Goal: Task Accomplishment & Management: Use online tool/utility

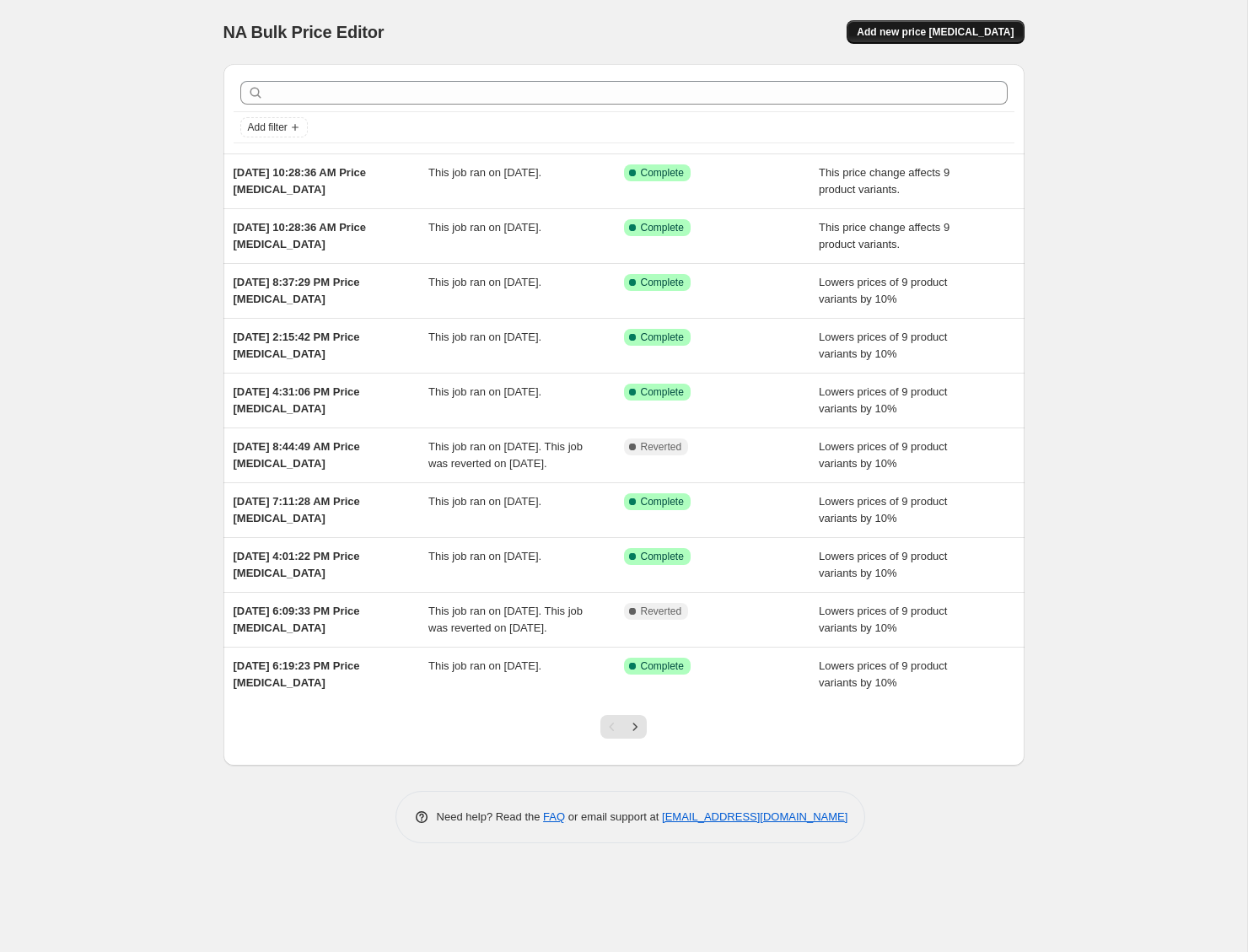
click at [959, 21] on button "Add new price change job" at bounding box center [935, 32] width 177 height 24
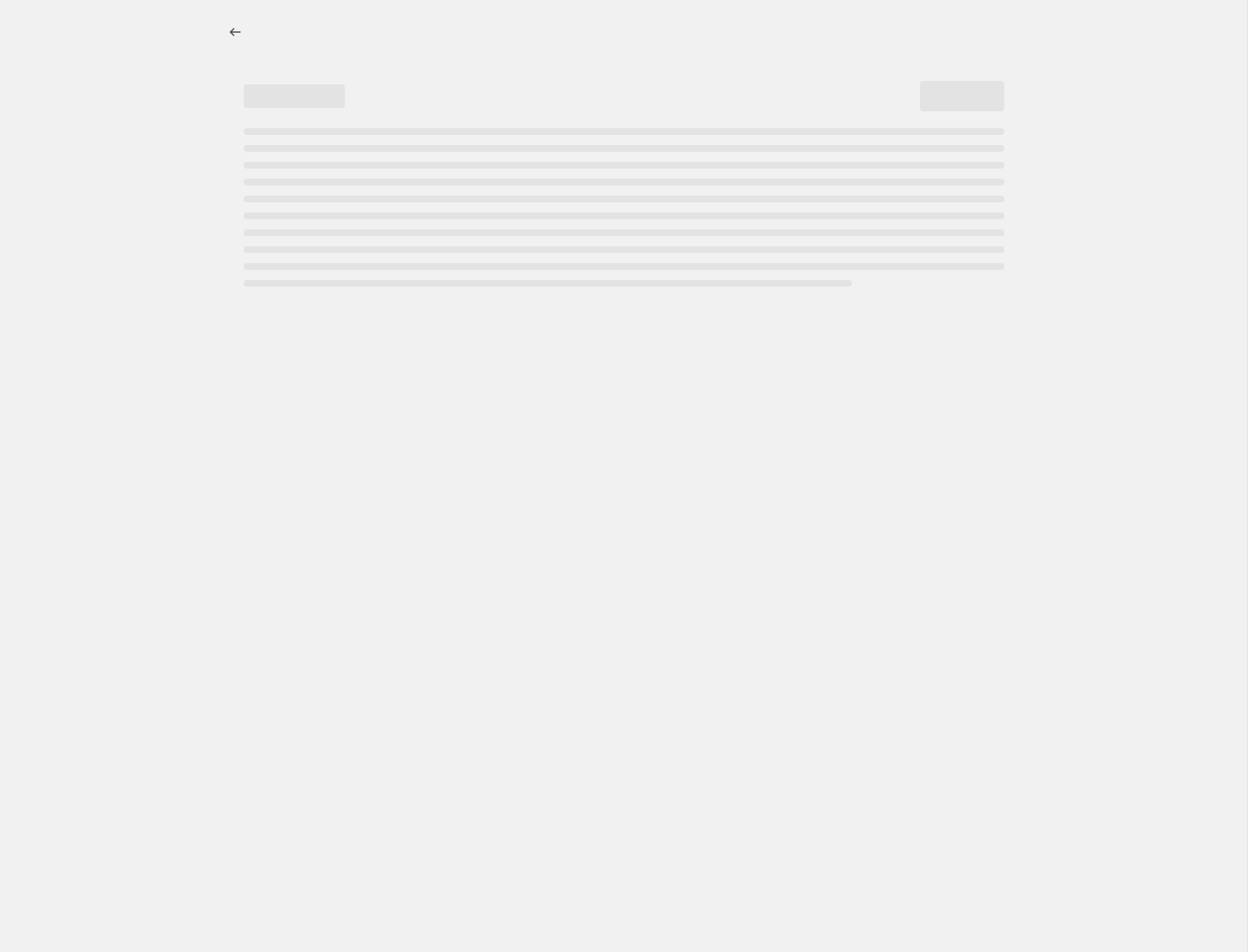
select select "percentage"
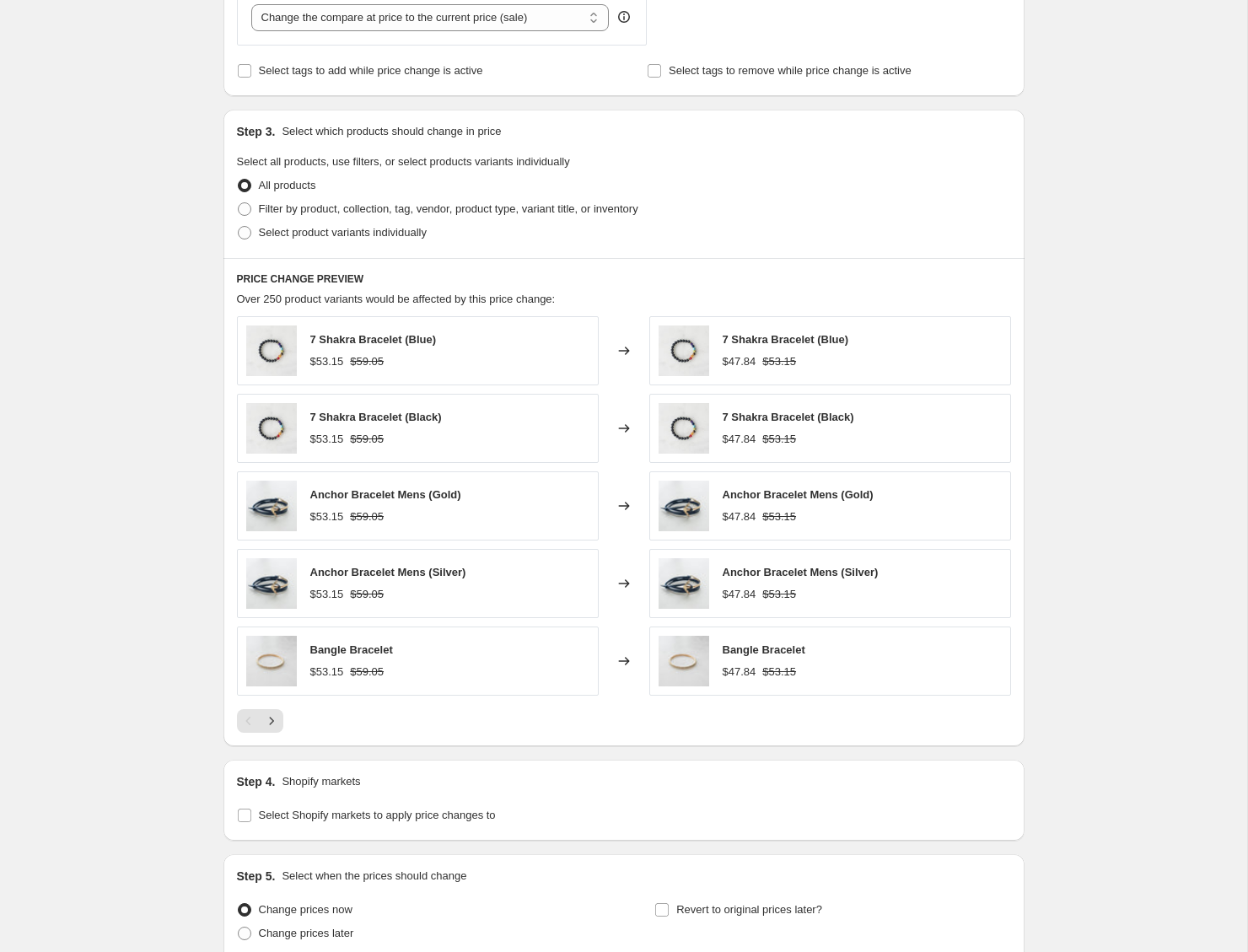
scroll to position [812, 0]
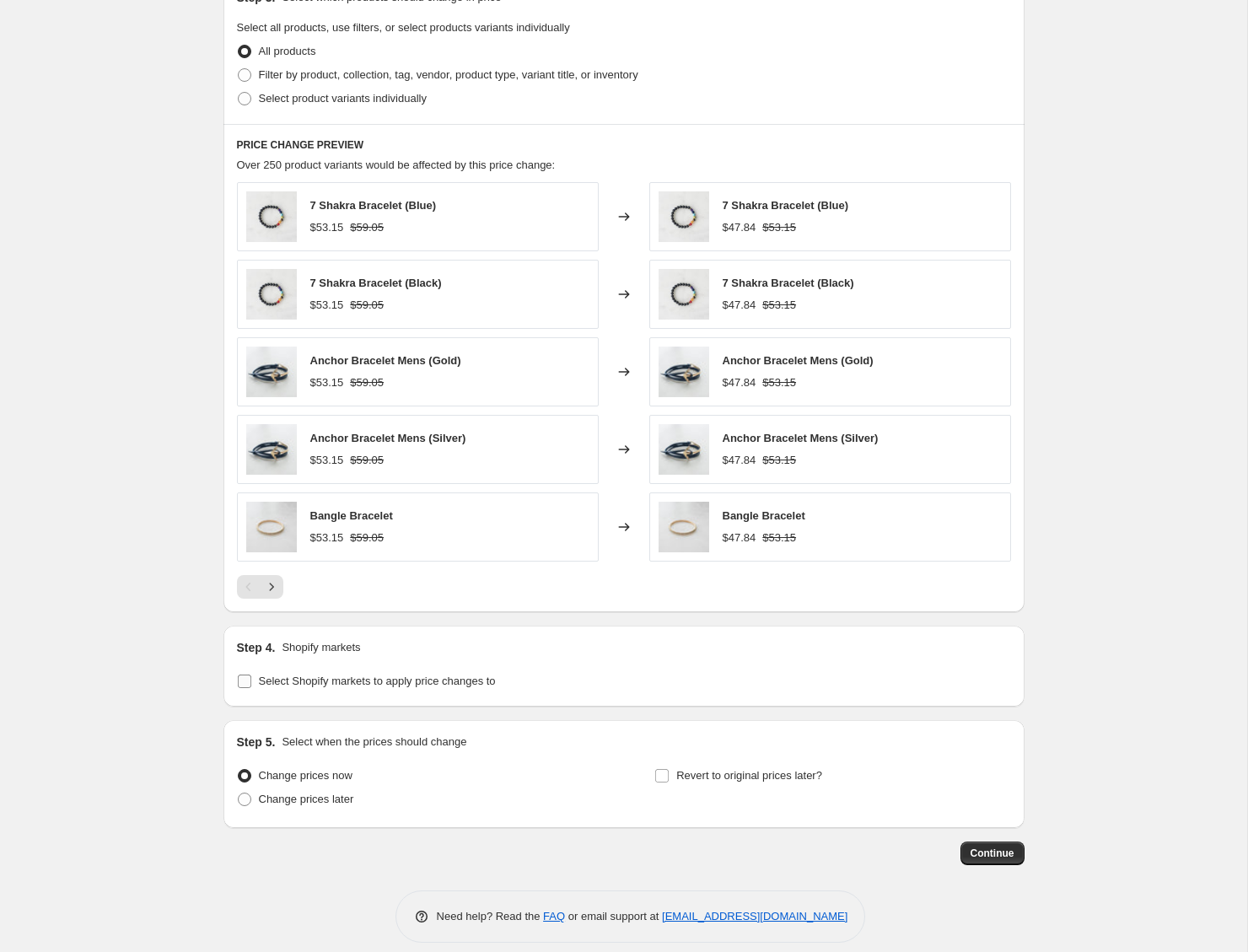
drag, startPoint x: 392, startPoint y: 674, endPoint x: 307, endPoint y: 672, distance: 85.0
click at [392, 674] on span "Select Shopify markets to apply price changes to" at bounding box center [376, 680] width 237 height 12
click at [252, 674] on input "Select Shopify markets to apply price changes to" at bounding box center [244, 680] width 13 height 13
checkbox input "true"
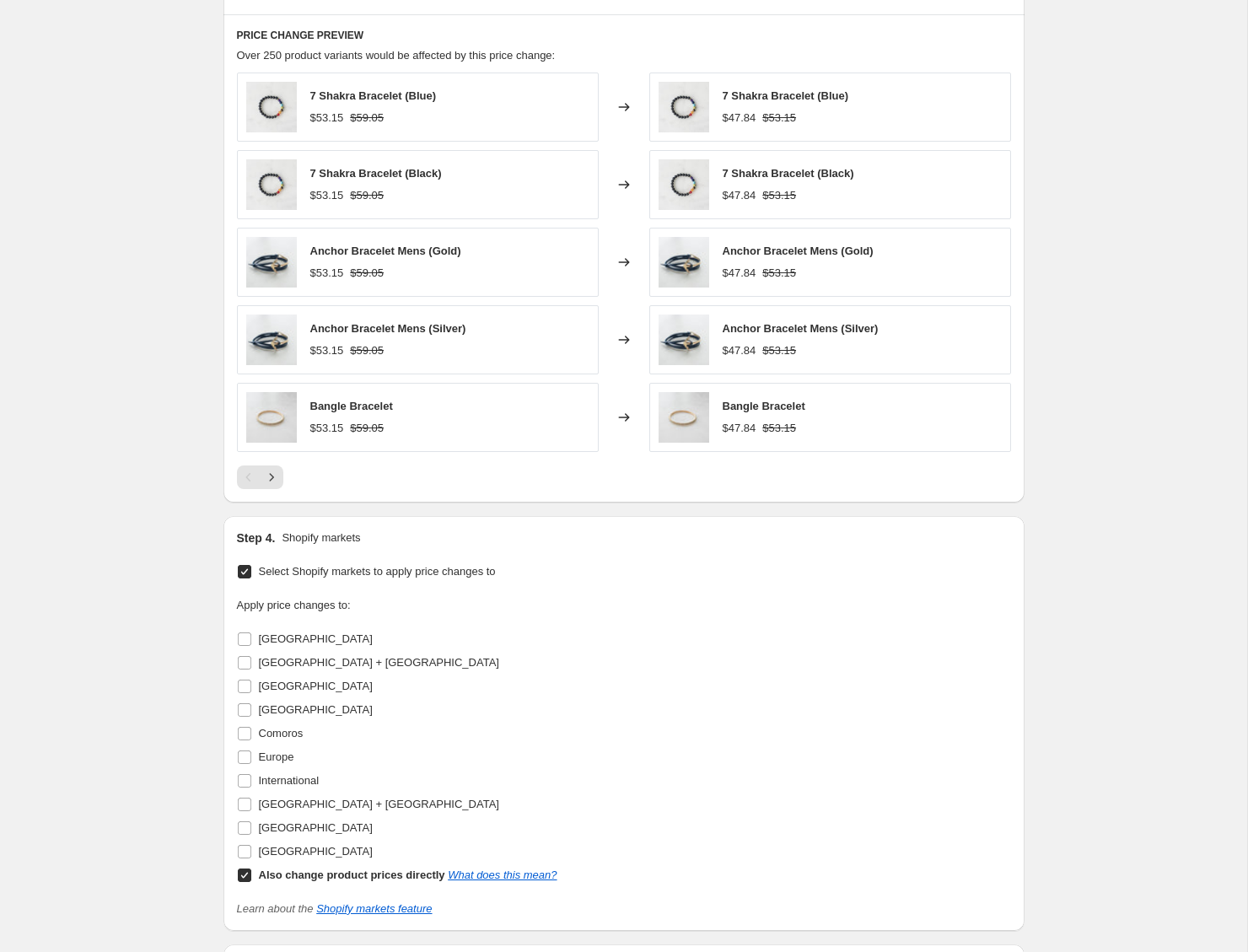
scroll to position [927, 0]
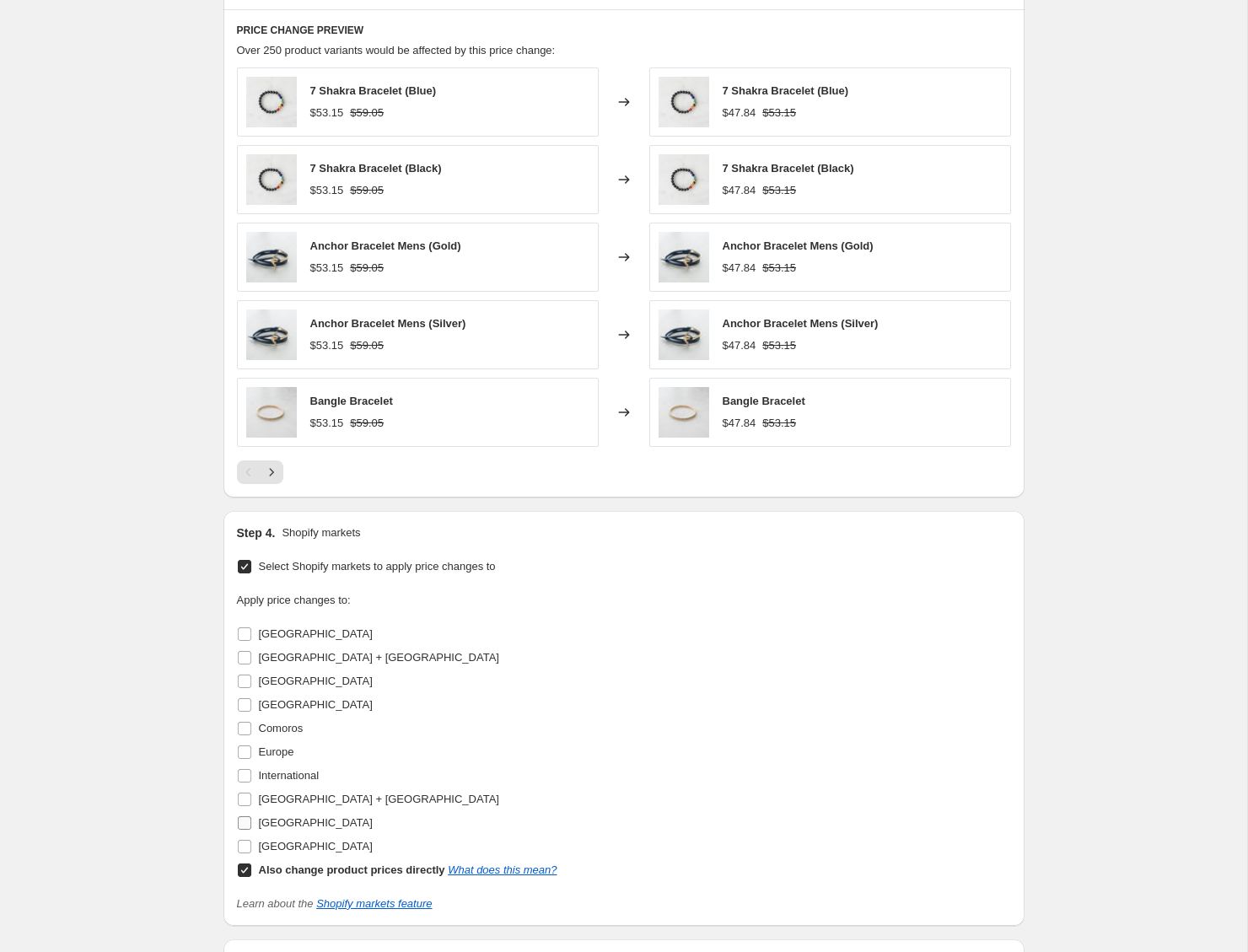
click at [302, 817] on span "[GEOGRAPHIC_DATA]" at bounding box center [315, 822] width 113 height 12
click at [252, 817] on input "[GEOGRAPHIC_DATA]" at bounding box center [244, 822] width 13 height 13
checkbox input "true"
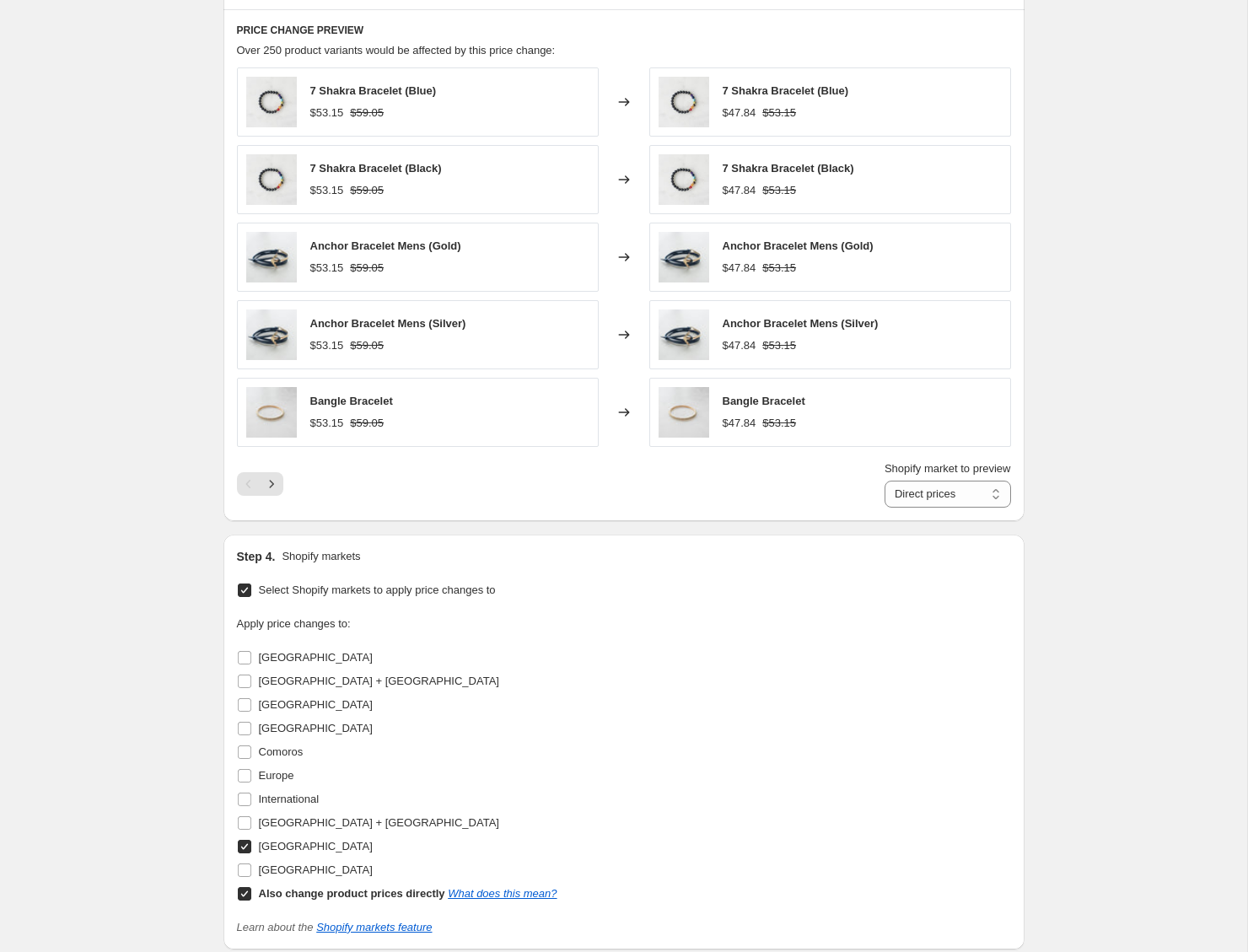
click at [325, 894] on b "Also change product prices directly" at bounding box center [352, 893] width 186 height 12
click at [252, 894] on input "Also change product prices directly What does this mean?" at bounding box center [244, 893] width 13 height 13
checkbox input "false"
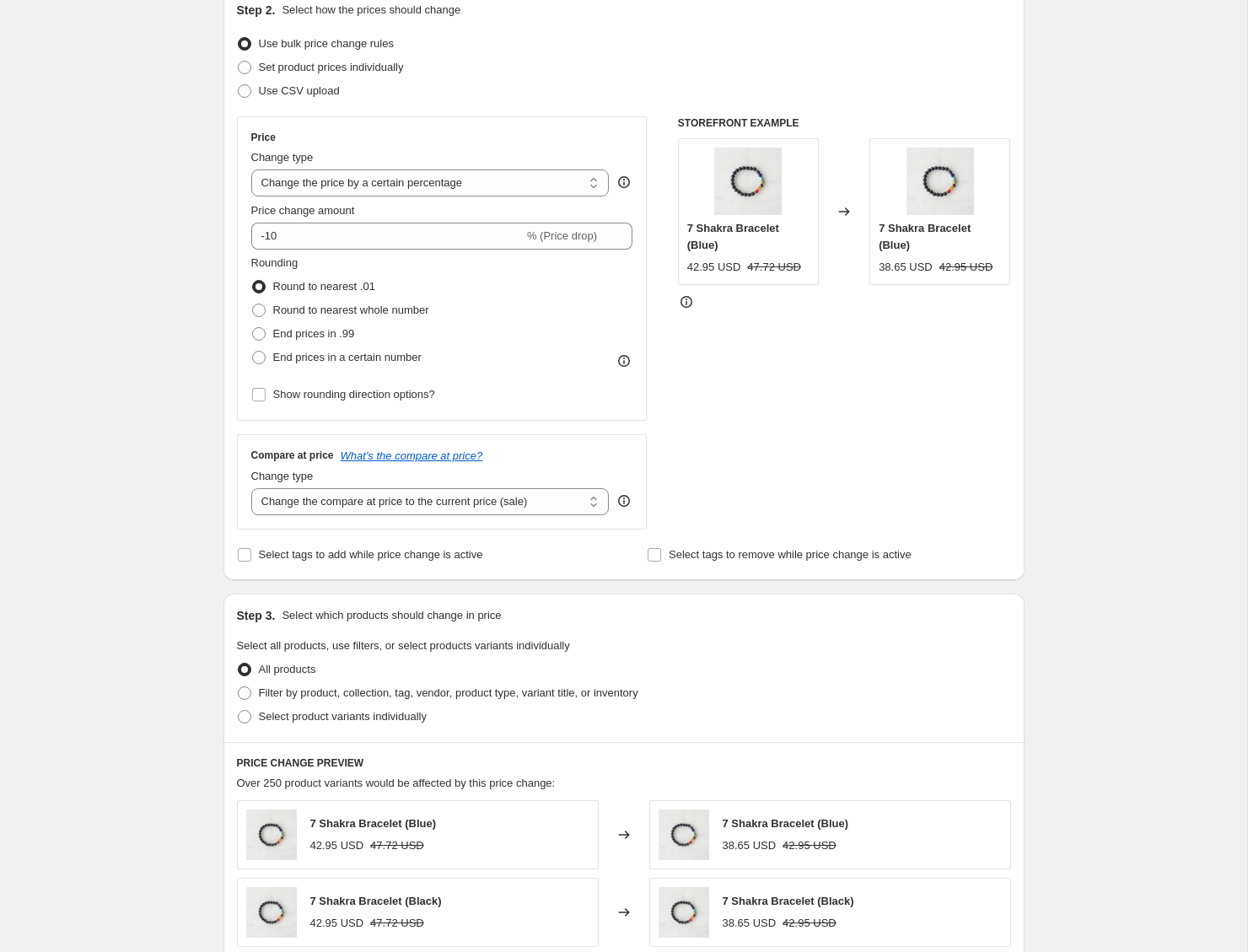
scroll to position [394, 0]
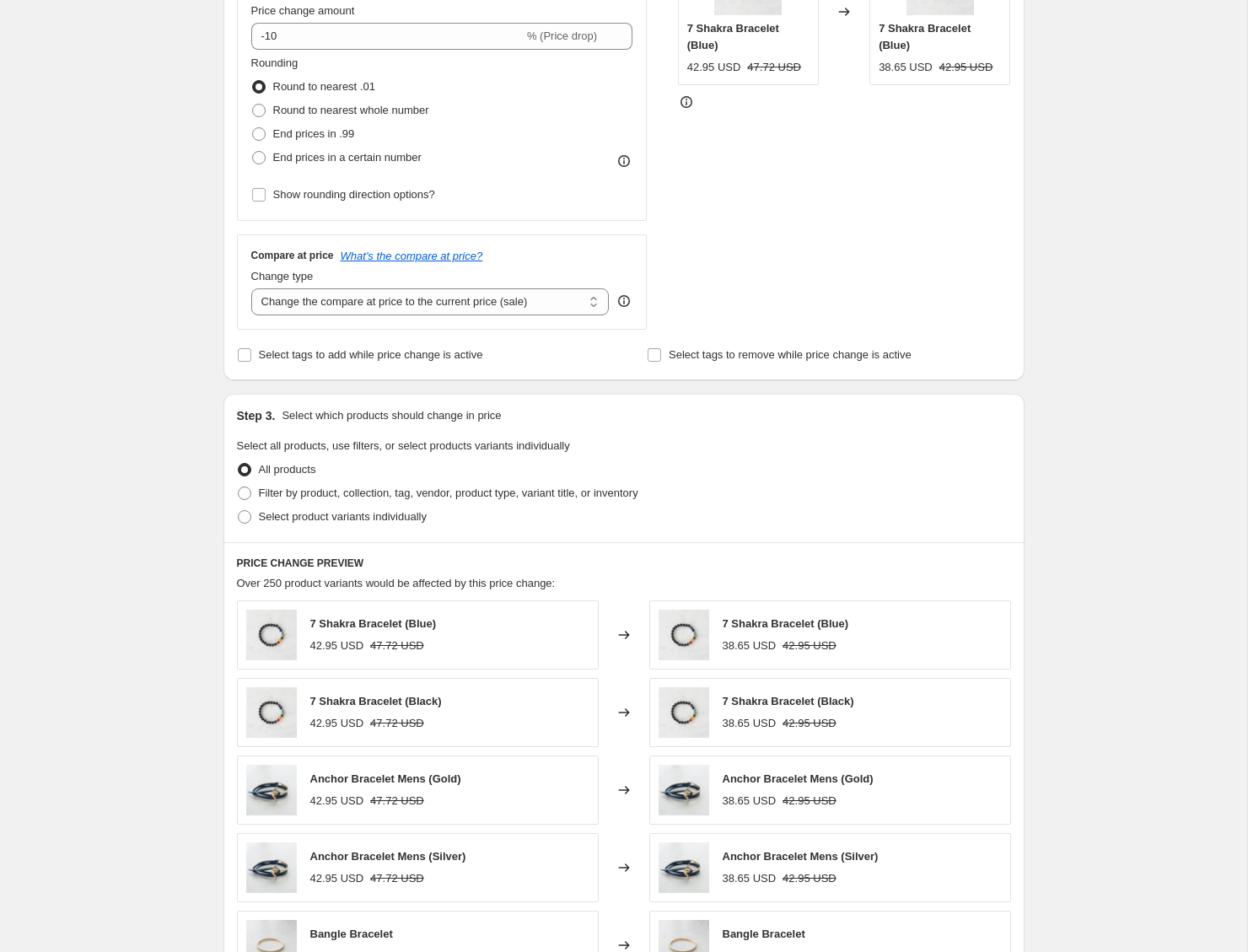
click at [1121, 370] on div "Create new price change job. This page is ready Create new price change job Dra…" at bounding box center [624, 663] width 1247 height 2113
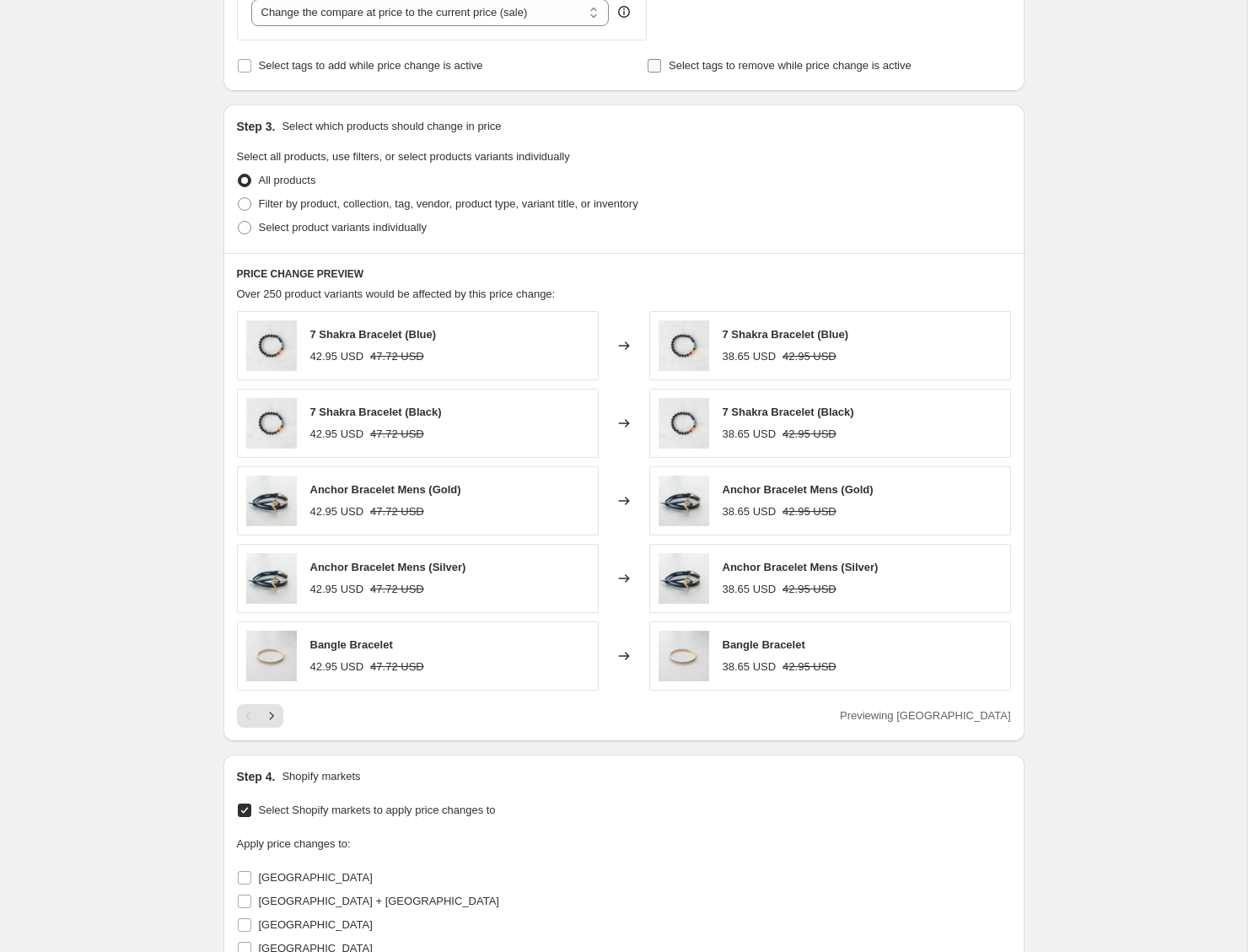
scroll to position [803, 0]
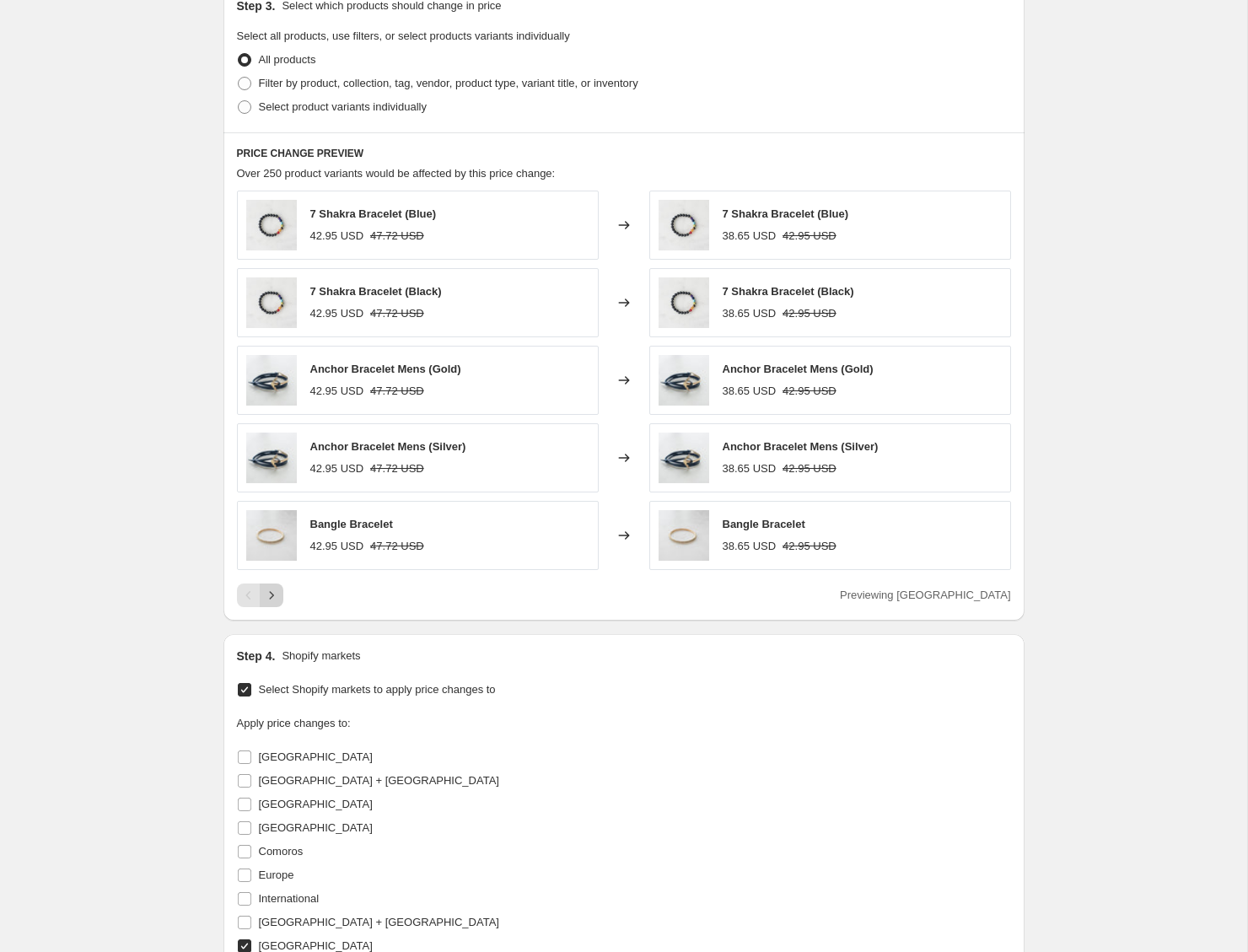
click at [278, 596] on icon "Next" at bounding box center [271, 594] width 17 height 17
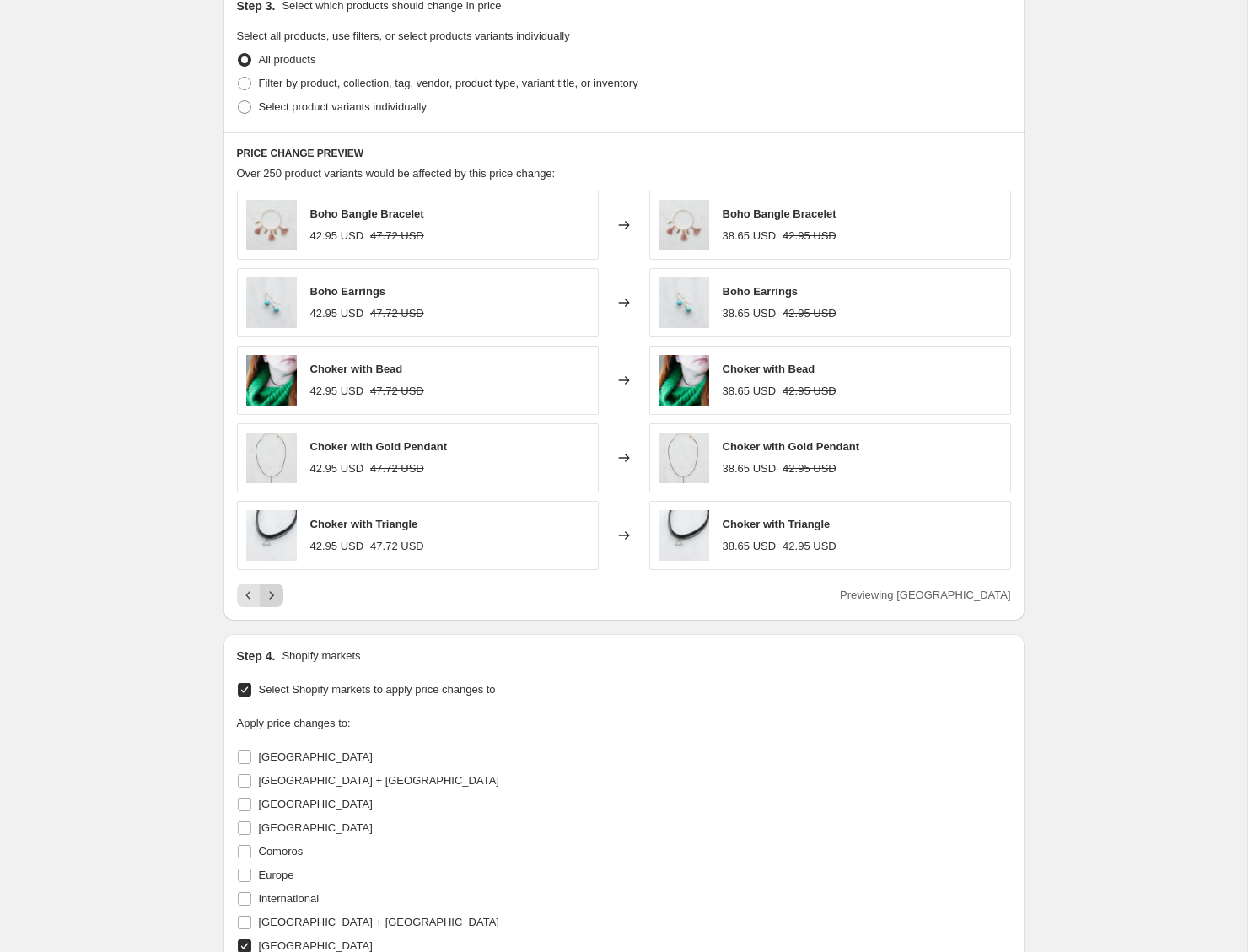
click at [272, 595] on icon "Next" at bounding box center [271, 594] width 4 height 8
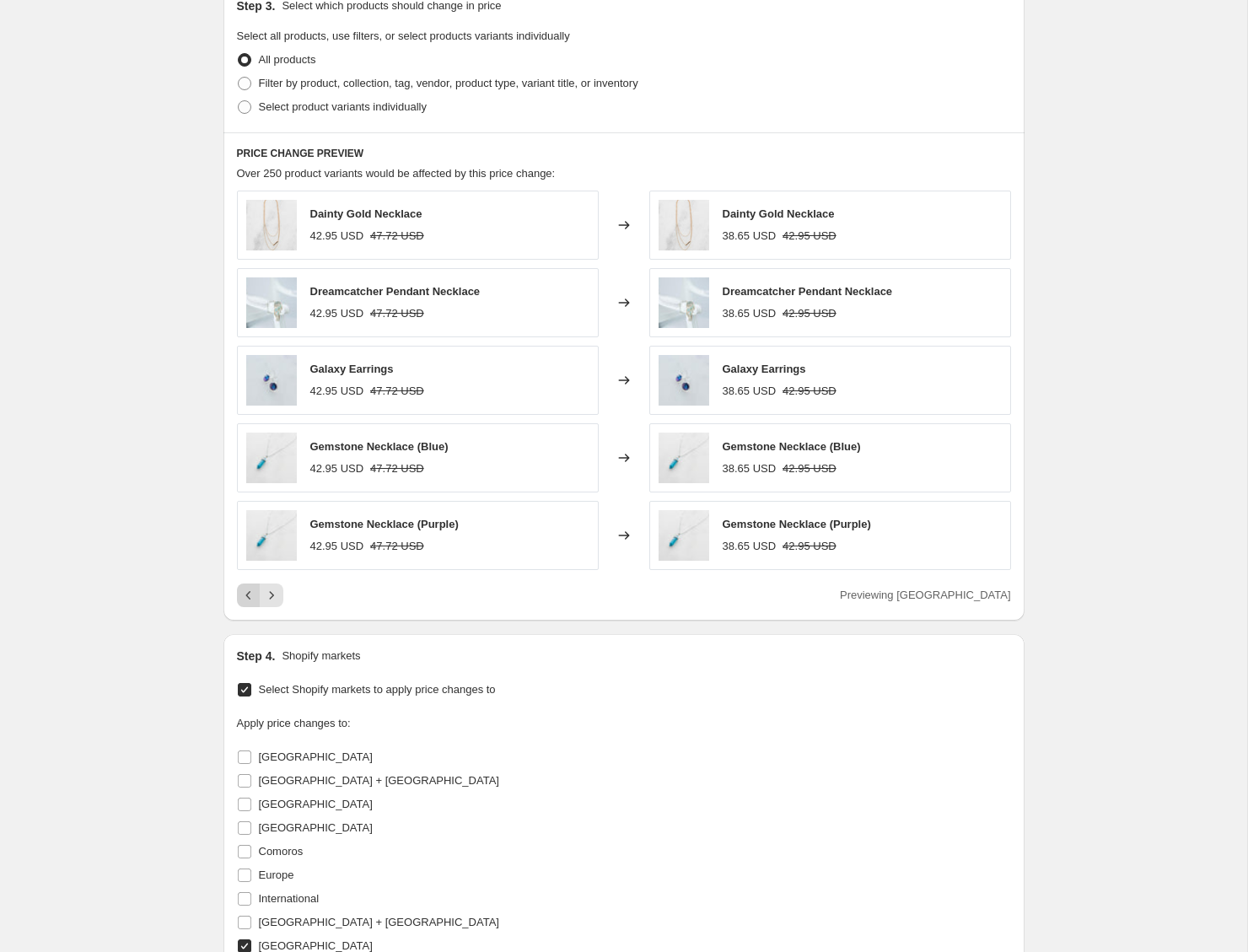
click at [242, 596] on icon "Previous" at bounding box center [248, 594] width 17 height 17
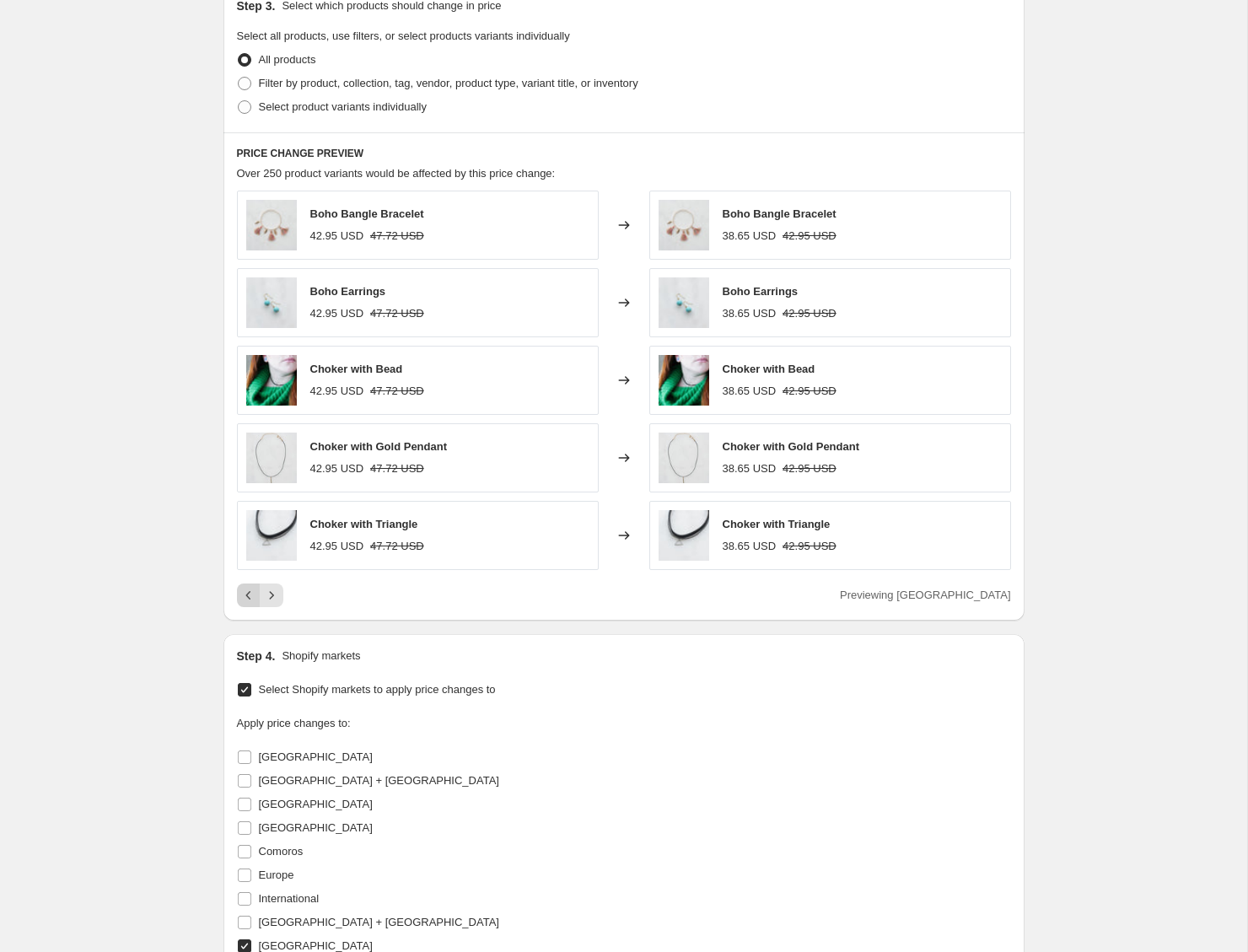
click at [242, 596] on icon "Previous" at bounding box center [248, 594] width 17 height 17
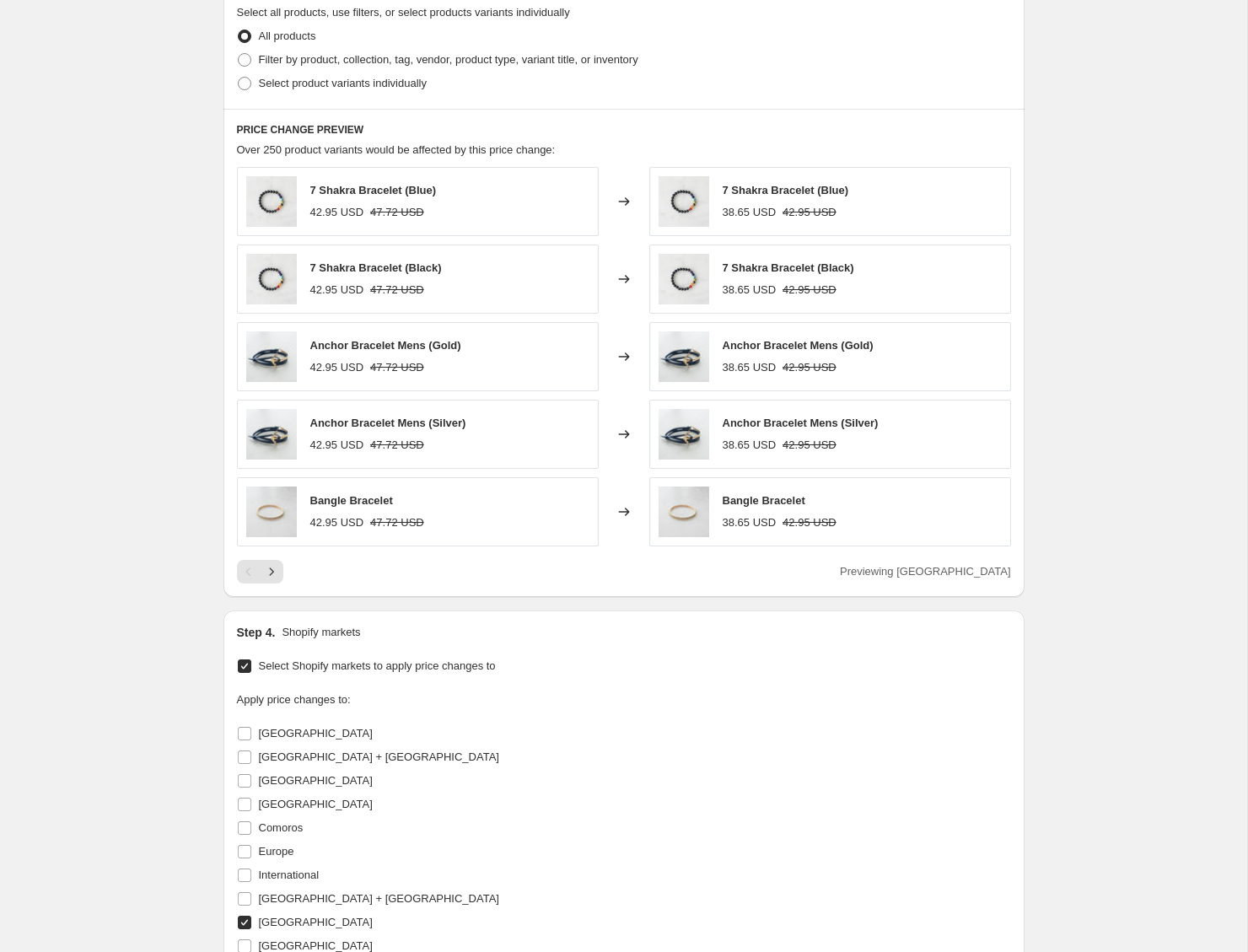
scroll to position [0, 0]
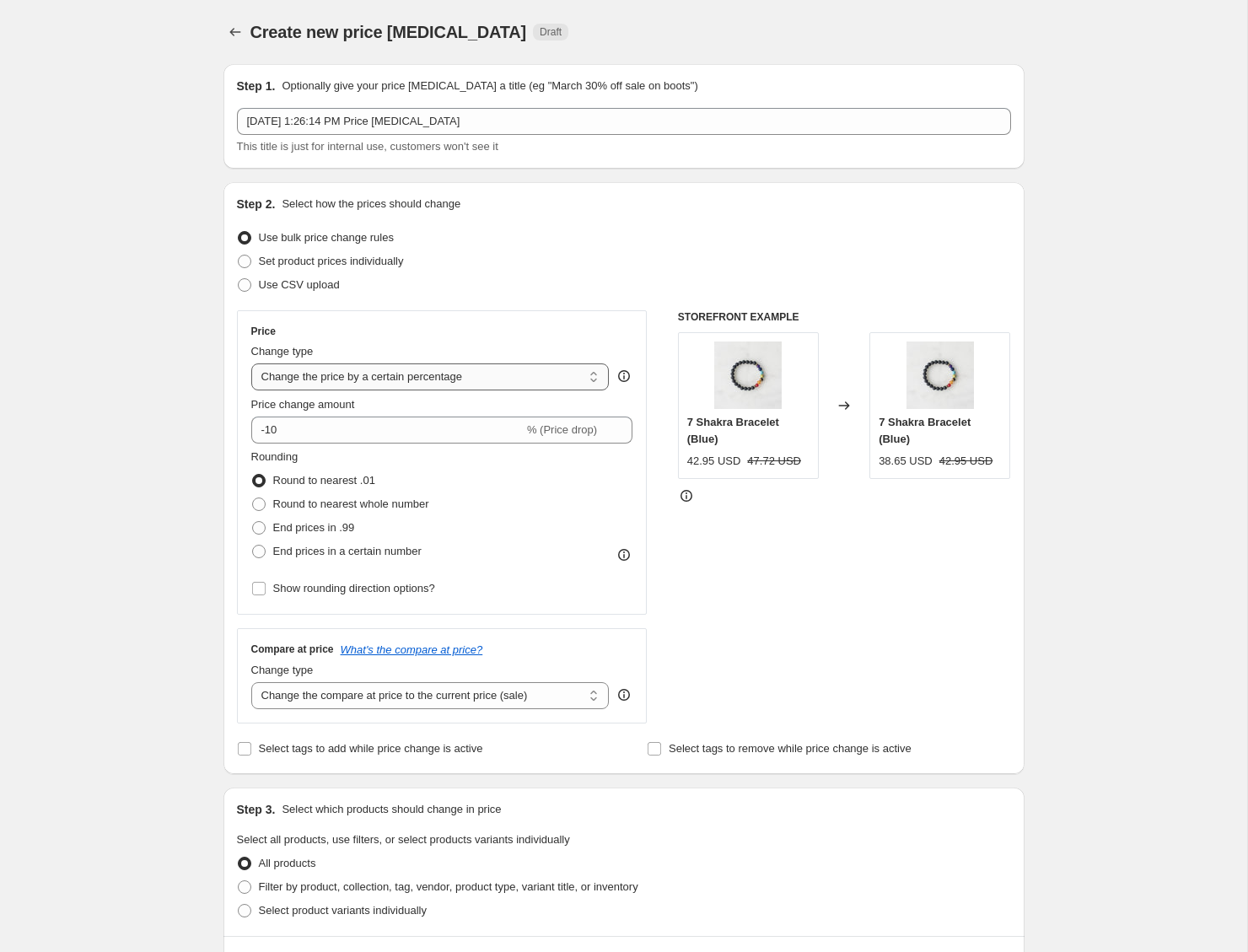
click at [383, 380] on select "Change the price to a certain amount Change the price by a certain amount Chang…" at bounding box center [431, 376] width 359 height 27
select select "to"
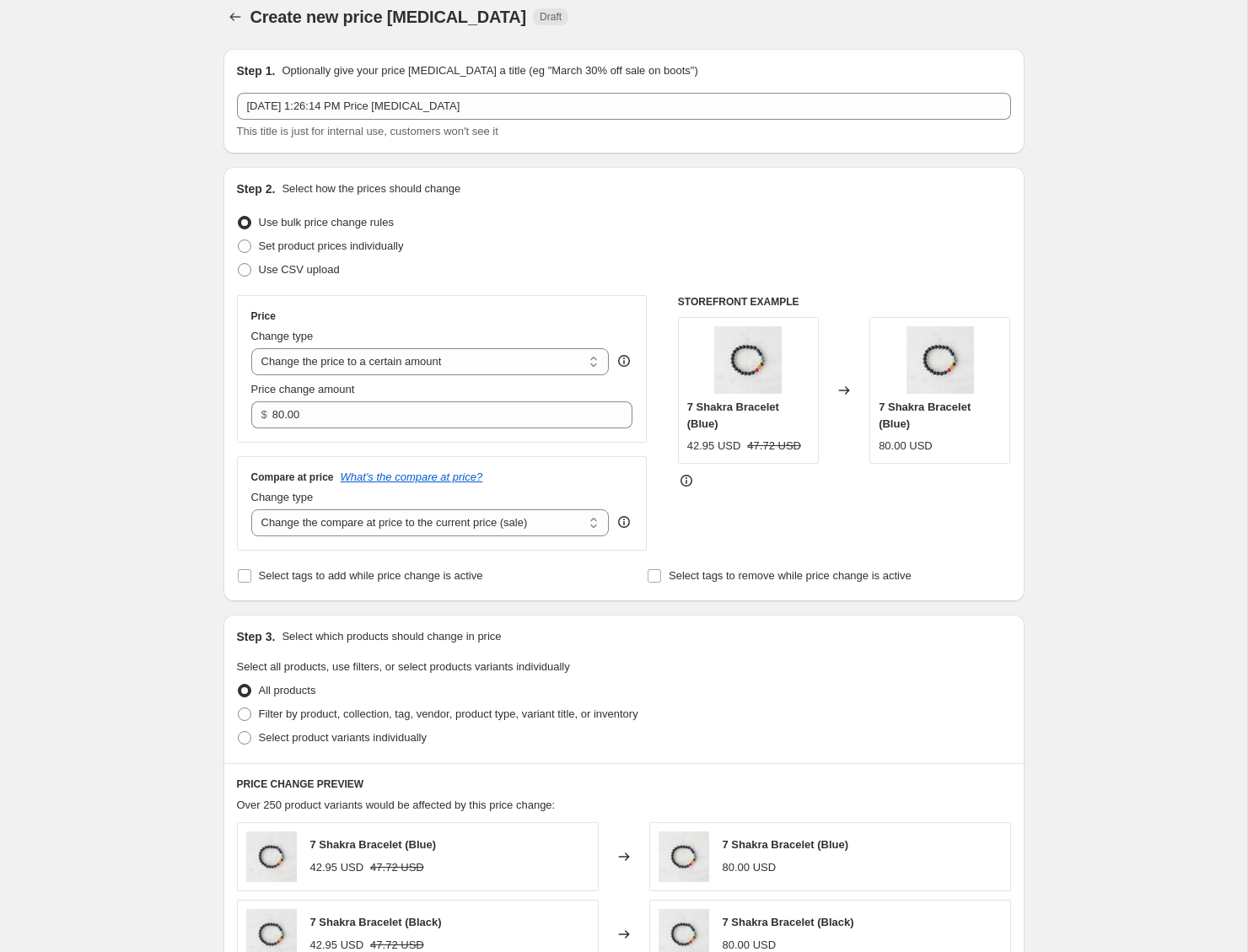
scroll to position [27, 0]
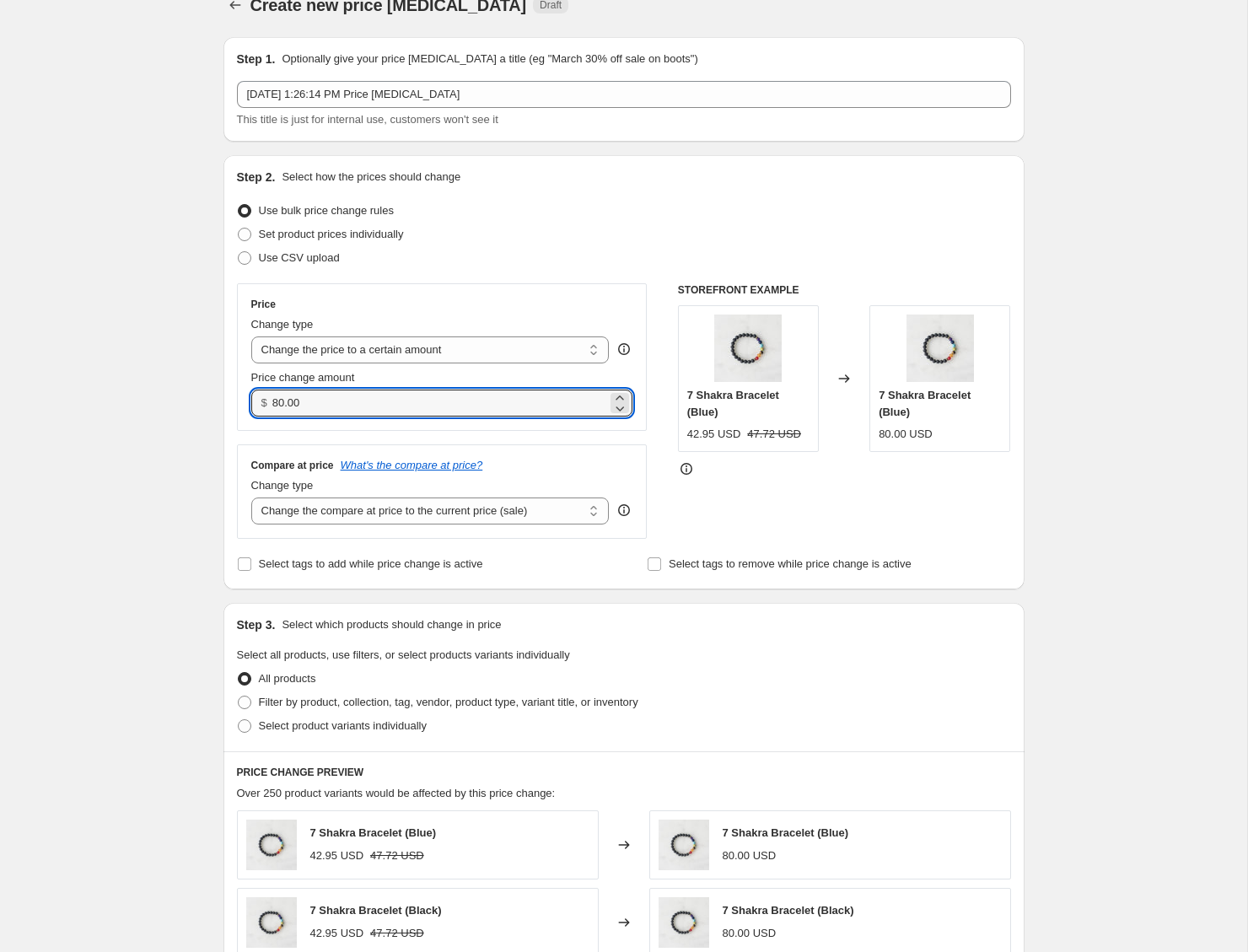
drag, startPoint x: 365, startPoint y: 404, endPoint x: 110, endPoint y: 400, distance: 255.0
click at [110, 400] on div "Create new price change job. This page is ready Create new price change job Dra…" at bounding box center [624, 951] width 1247 height 1957
type input "50.00"
click at [143, 424] on div "Create new price change job. This page is ready Create new price change job Dra…" at bounding box center [624, 953] width 1247 height 1957
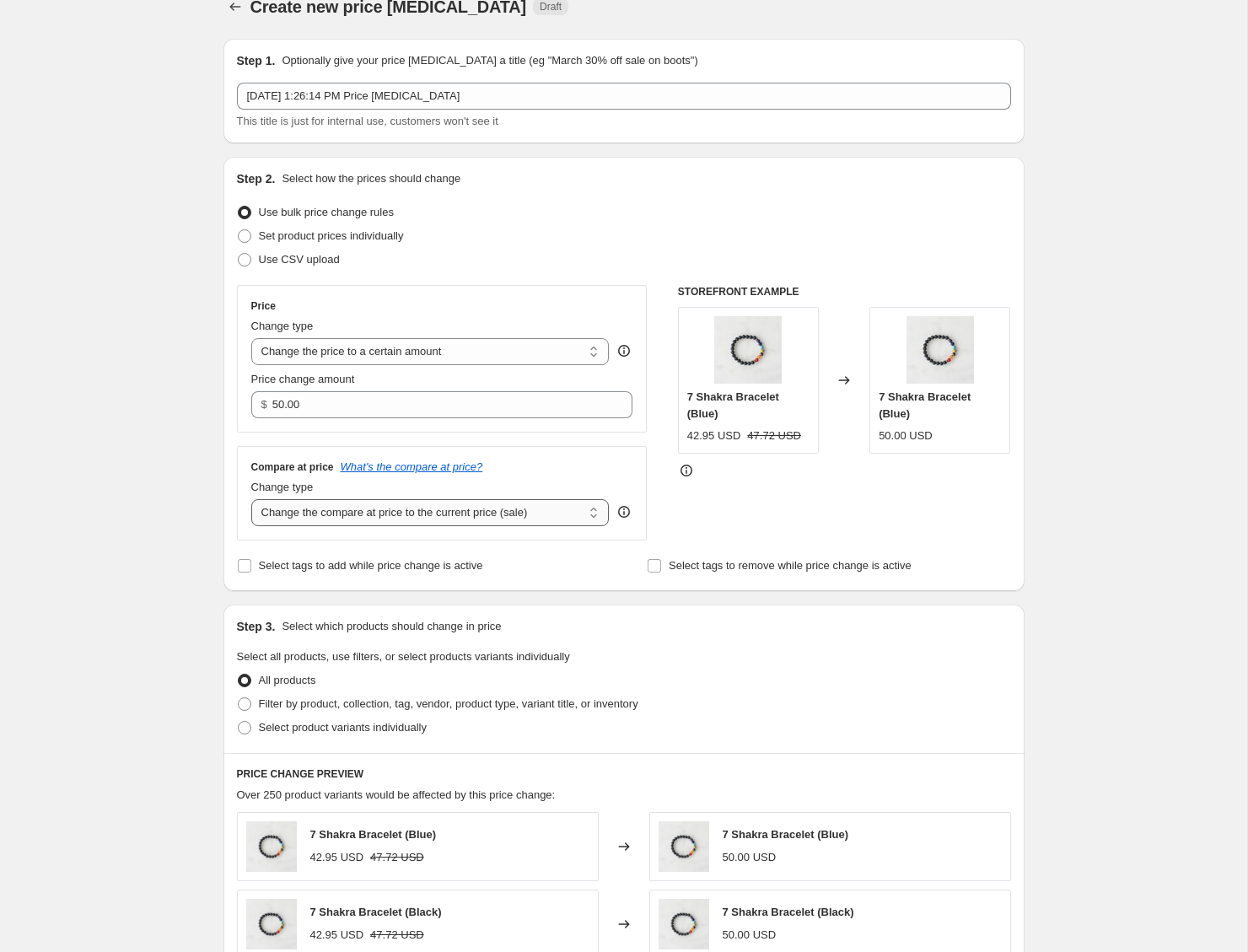
click at [324, 513] on select "Change the compare at price to the current price (sale) Change the compare at p…" at bounding box center [431, 512] width 359 height 27
select select "remove"
click at [160, 550] on div "Create new price change job. This page is ready Create new price change job Dra…" at bounding box center [624, 953] width 1247 height 1957
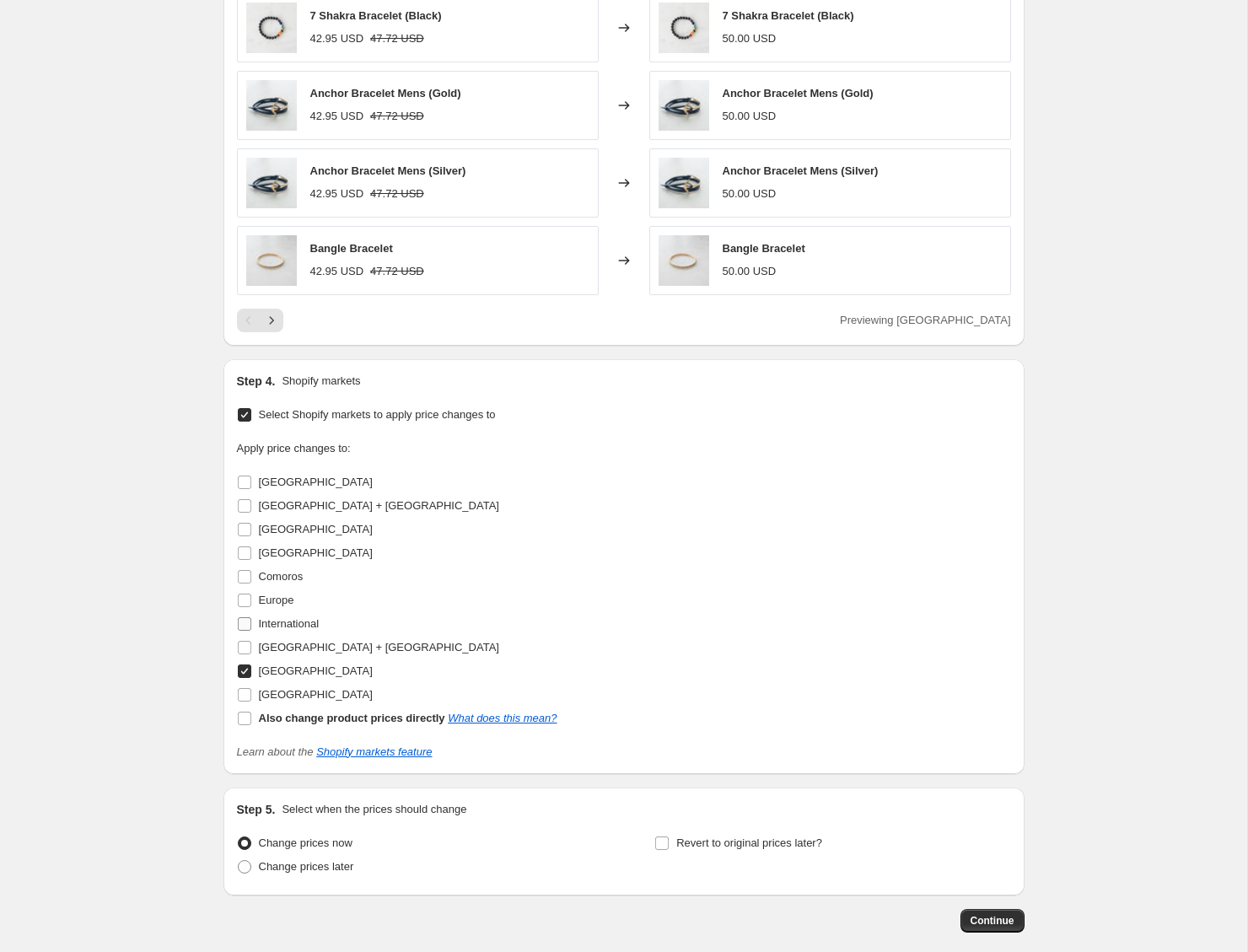
scroll to position [938, 0]
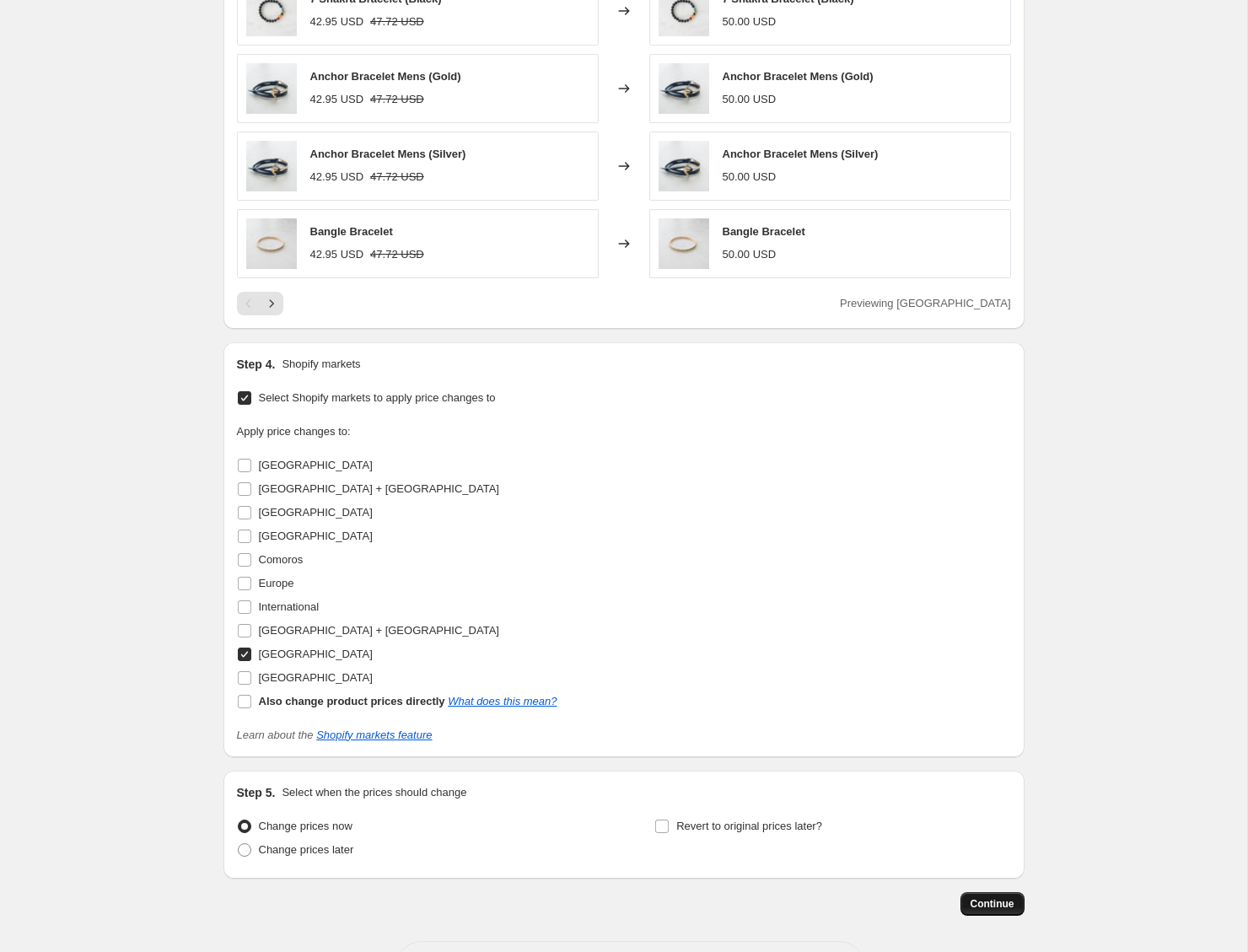
click at [983, 910] on button "Continue" at bounding box center [992, 904] width 64 height 24
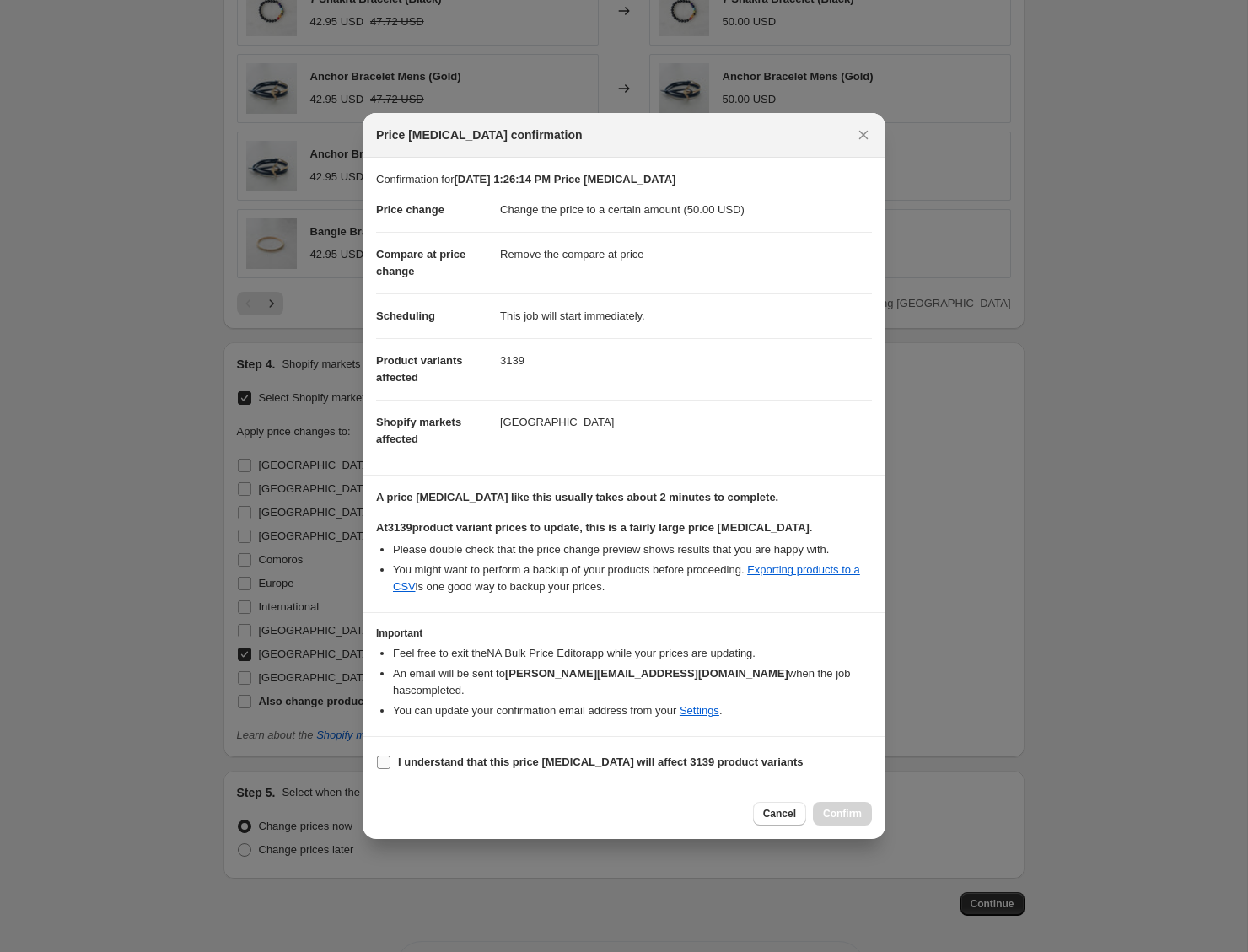
click at [682, 755] on b "I understand that this price change job will affect 3139 product variants" at bounding box center [601, 761] width 405 height 12
click at [390, 755] on input "I understand that this price change job will affect 3139 product variants" at bounding box center [383, 761] width 13 height 13
checkbox input "true"
click at [829, 807] on span "Confirm" at bounding box center [843, 813] width 39 height 13
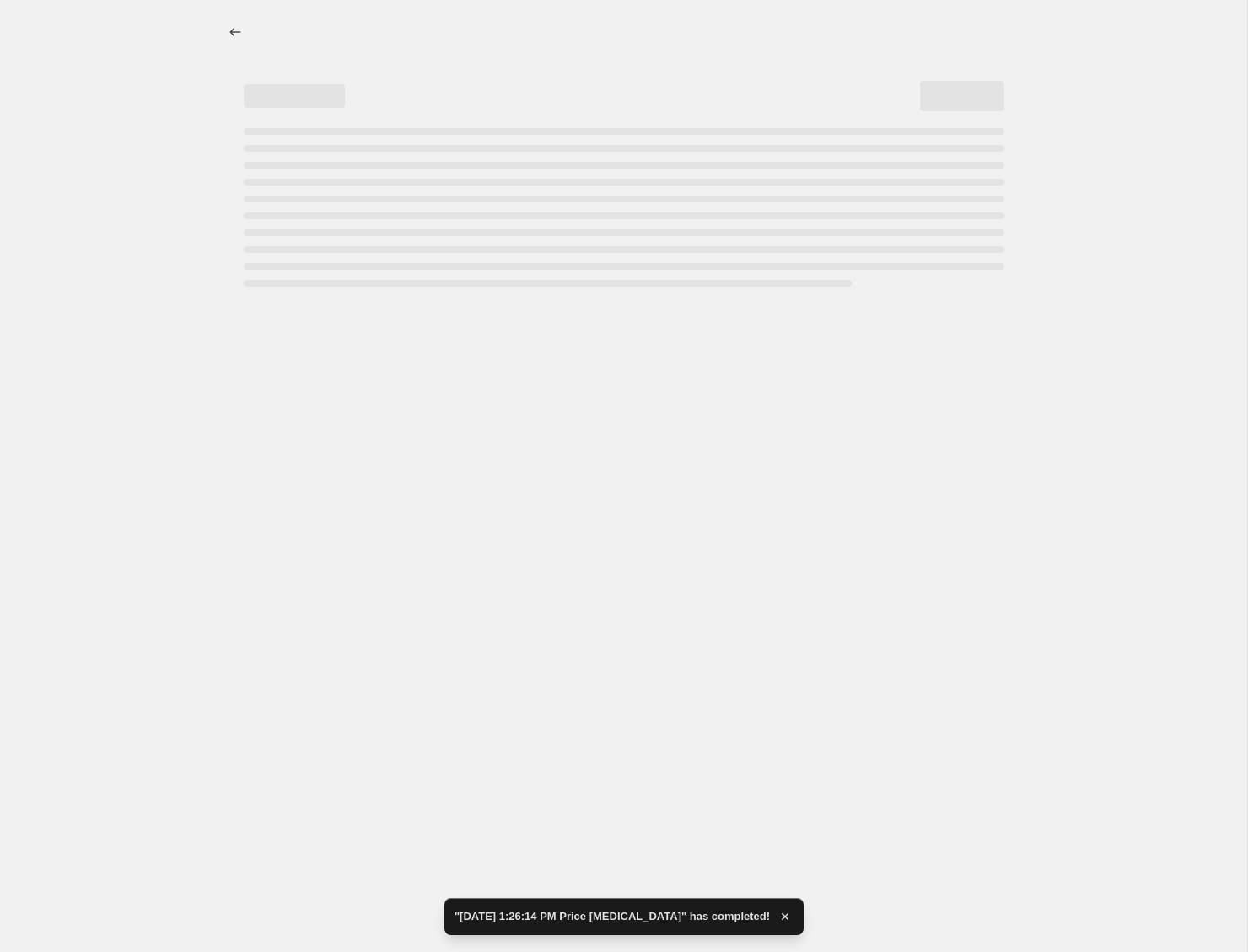
select select "remove"
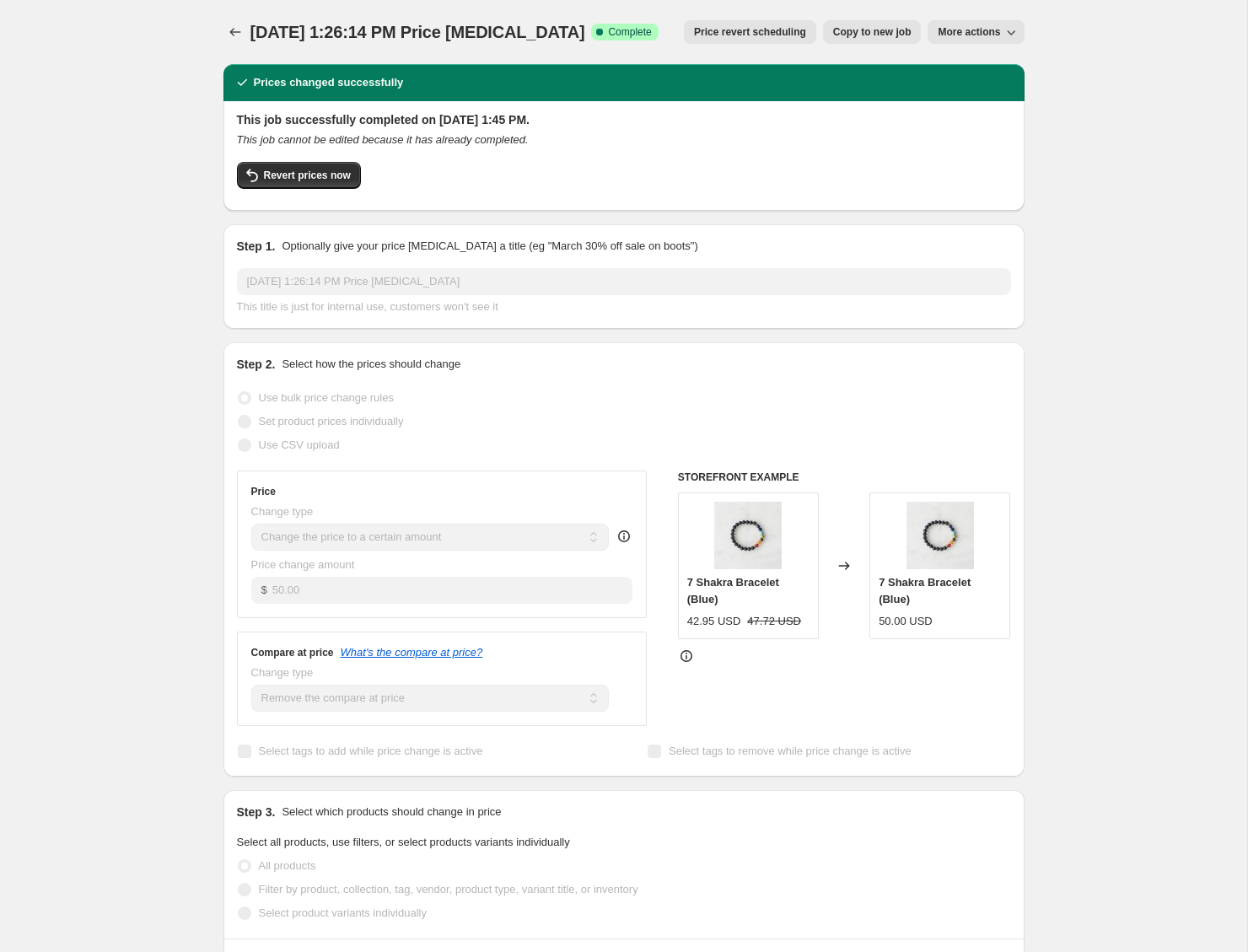
click at [296, 179] on span "Revert prices now" at bounding box center [307, 175] width 87 height 13
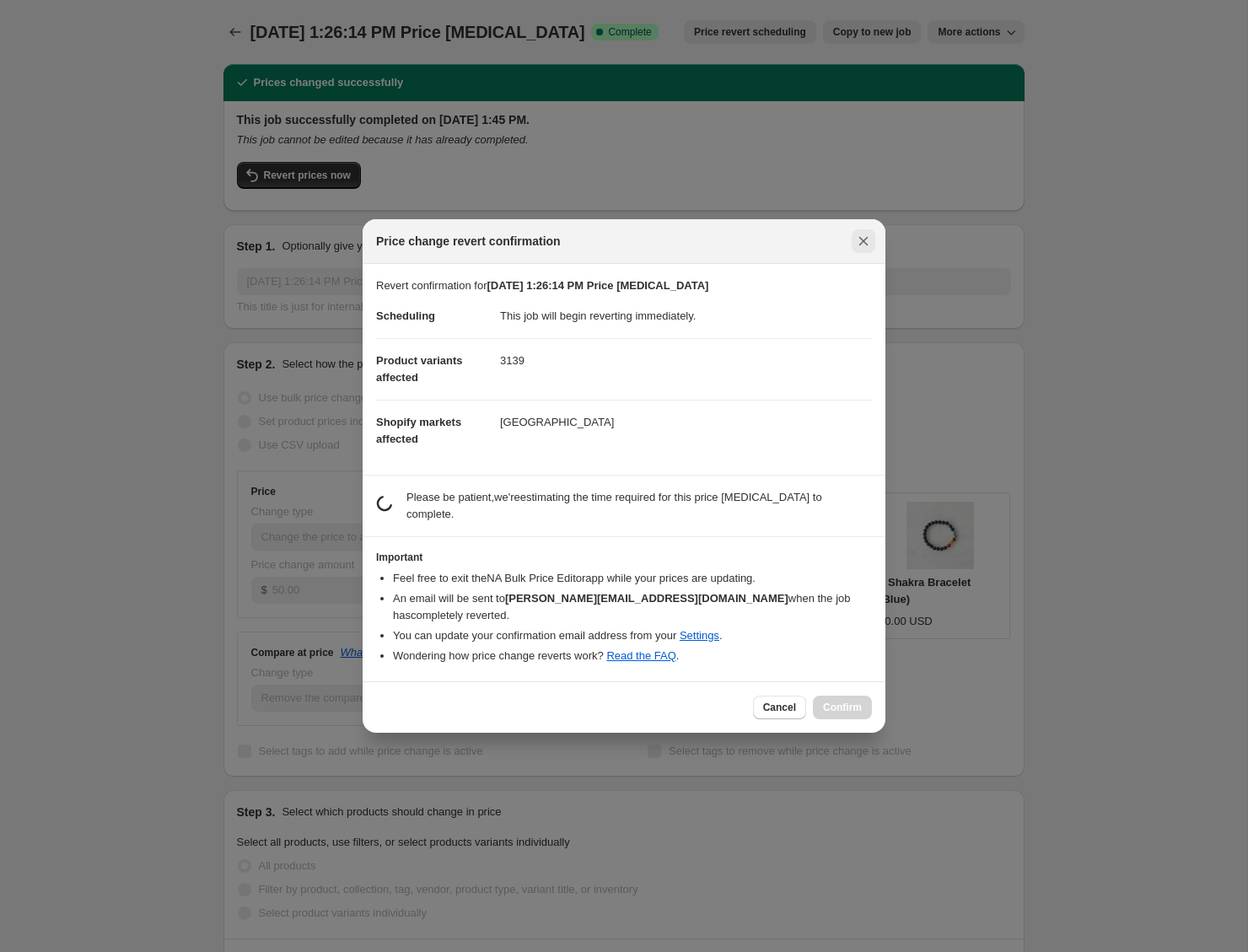
click at [860, 250] on icon "Close" at bounding box center [863, 241] width 17 height 17
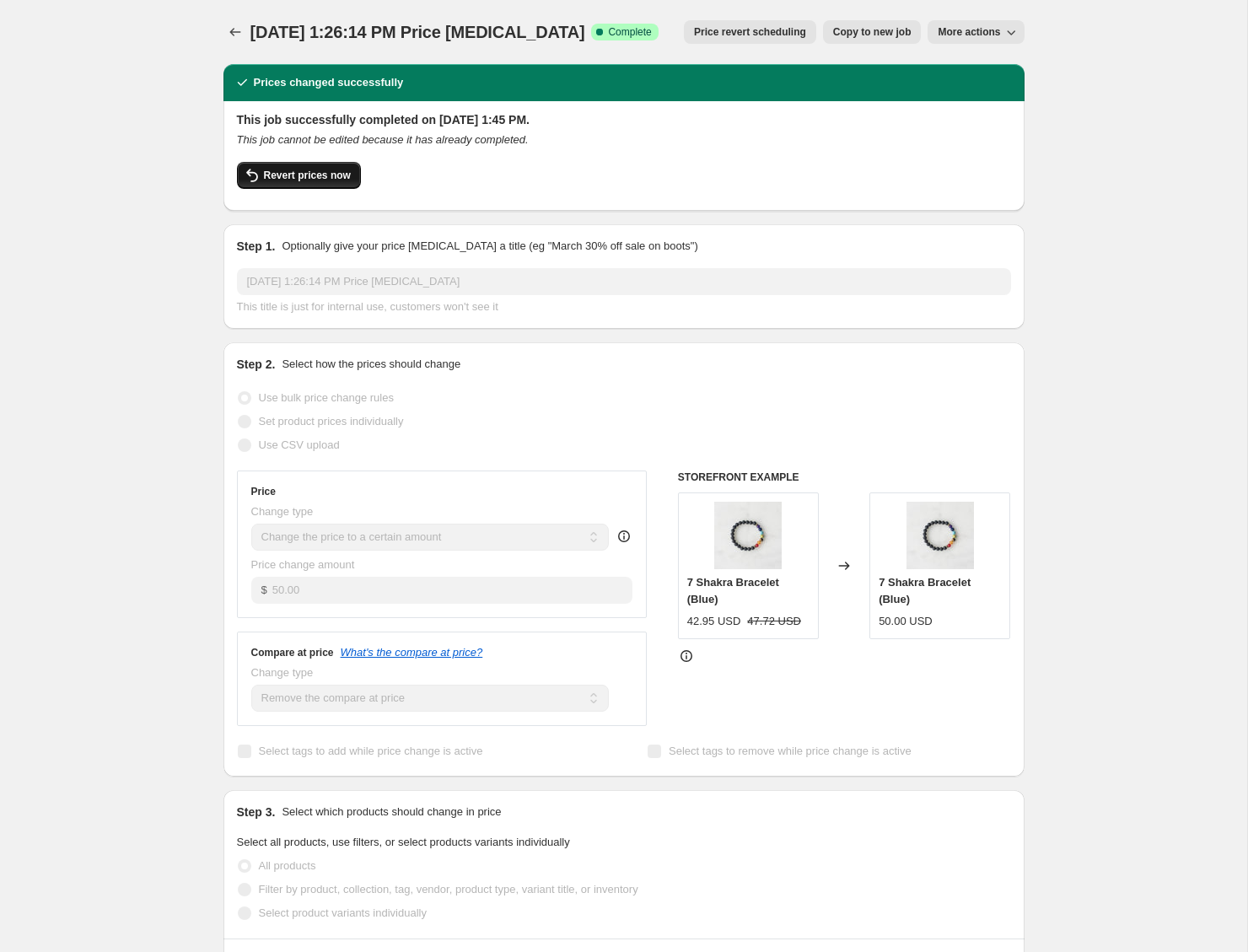
click at [307, 177] on span "Revert prices now" at bounding box center [307, 175] width 87 height 13
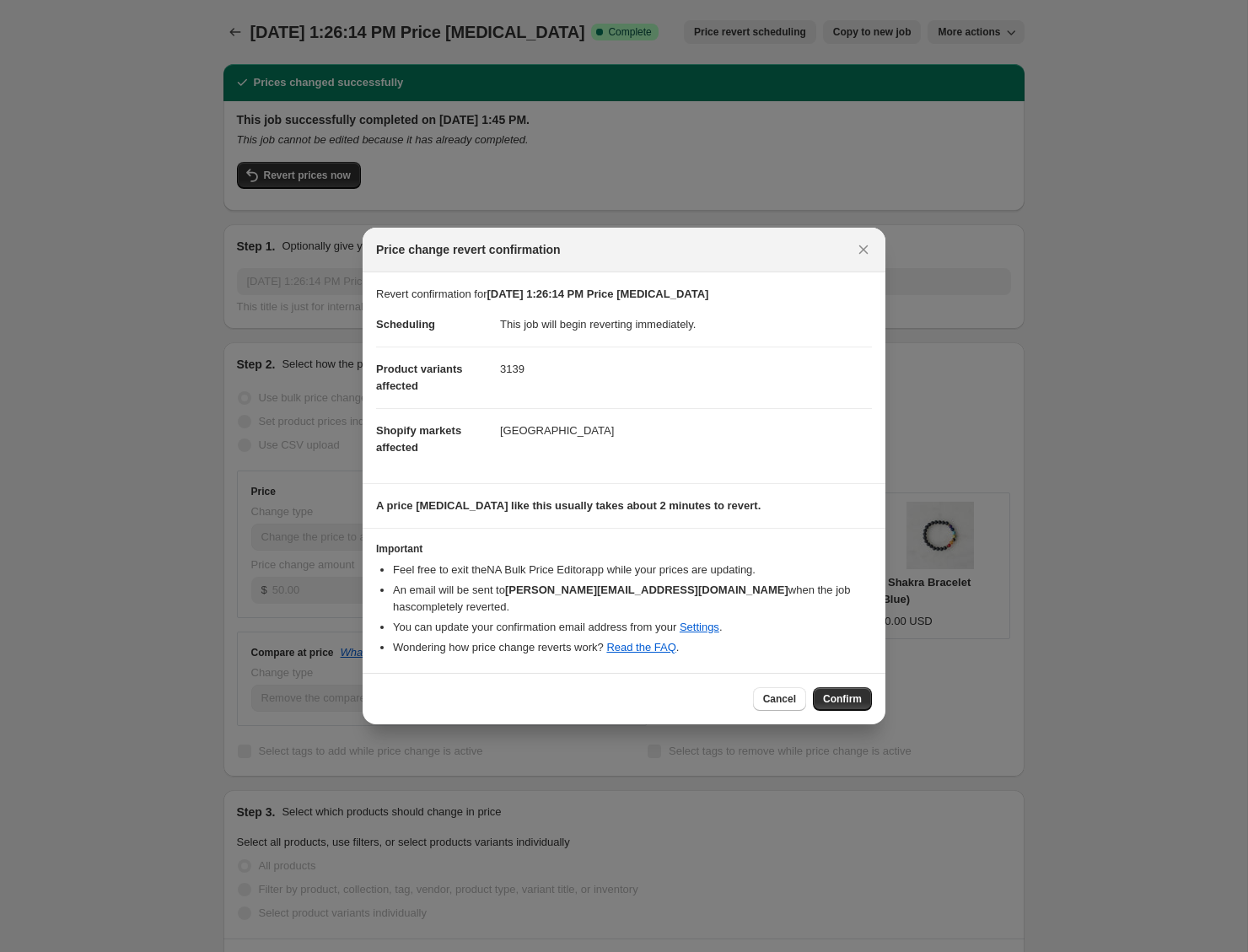
drag, startPoint x: 838, startPoint y: 682, endPoint x: 953, endPoint y: 661, distance: 116.9
click at [838, 687] on button "Confirm" at bounding box center [843, 699] width 59 height 24
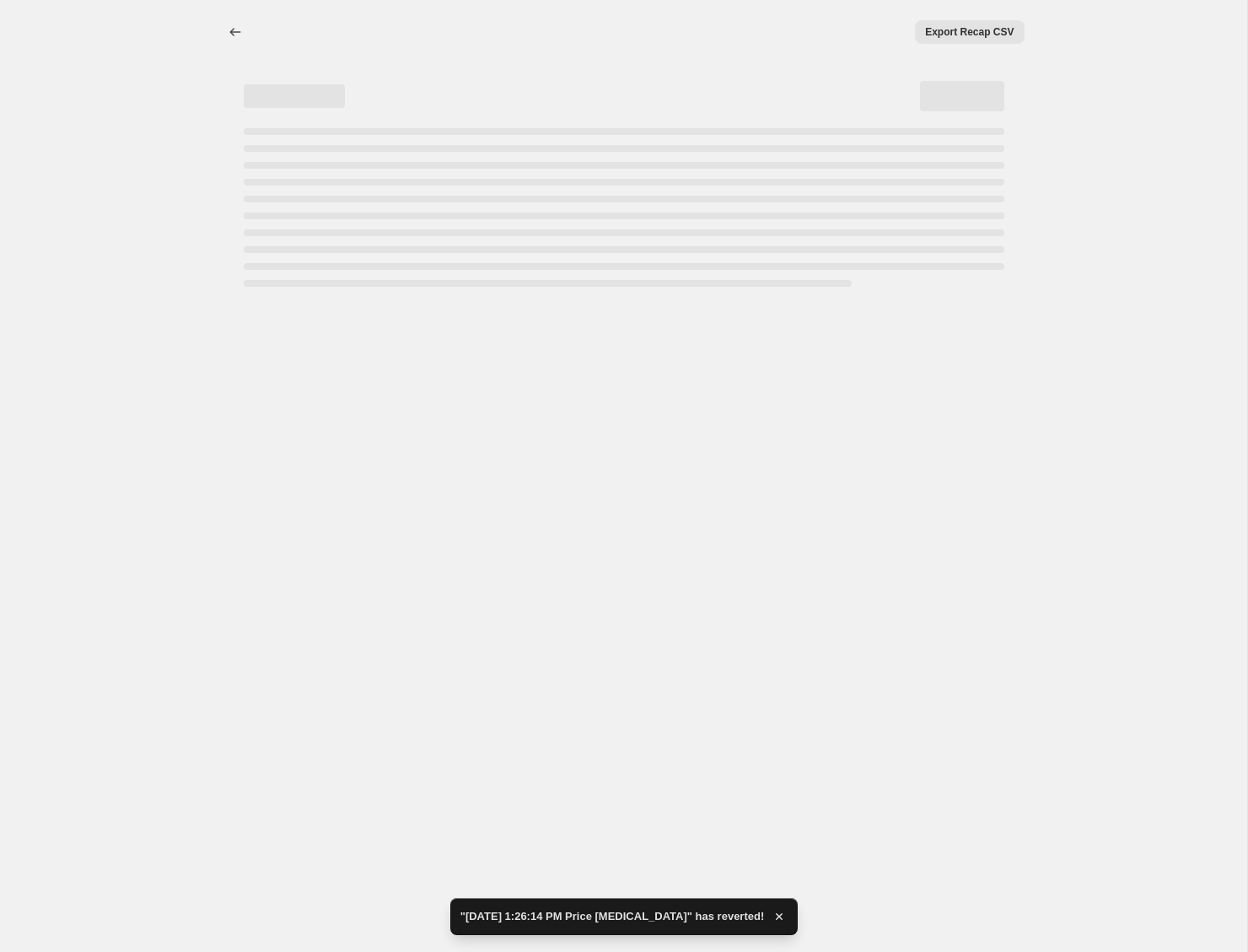
select select "remove"
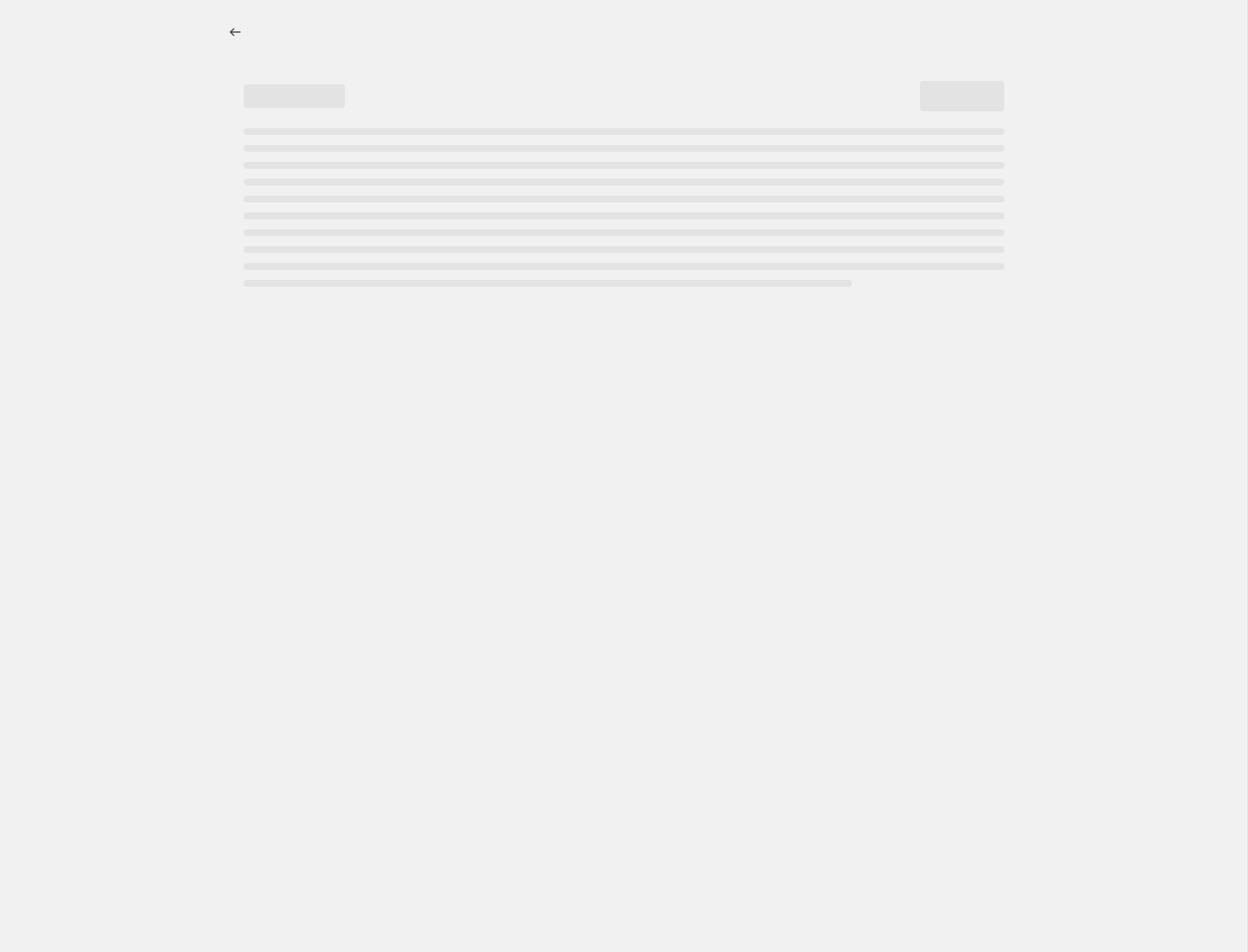
select select "remove"
